Goal: Information Seeking & Learning: Learn about a topic

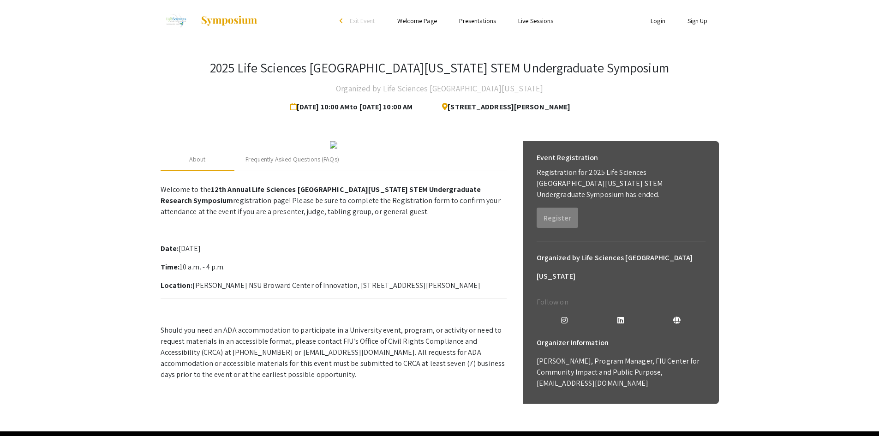
click at [424, 24] on link "Welcome Page" at bounding box center [417, 21] width 40 height 8
click at [478, 24] on link "Presentations" at bounding box center [477, 21] width 37 height 8
click at [299, 164] on div "Frequently Asked Questions (FAQs)" at bounding box center [293, 160] width 94 height 10
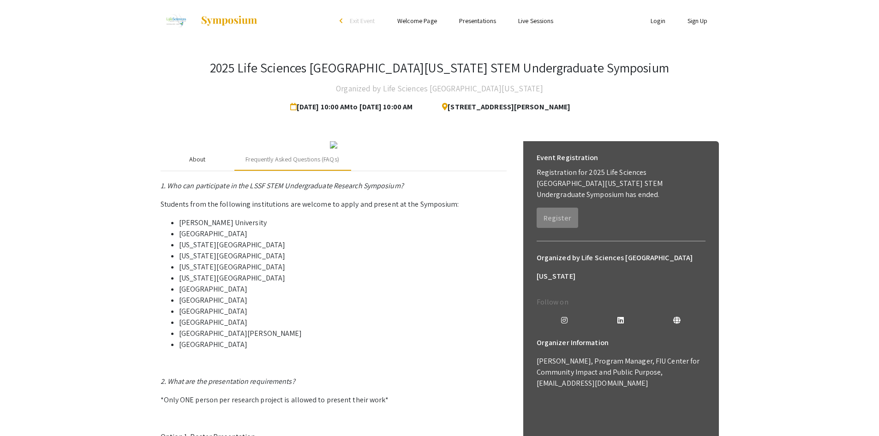
click at [210, 171] on div "About" at bounding box center [198, 160] width 74 height 22
